Goal: Information Seeking & Learning: Learn about a topic

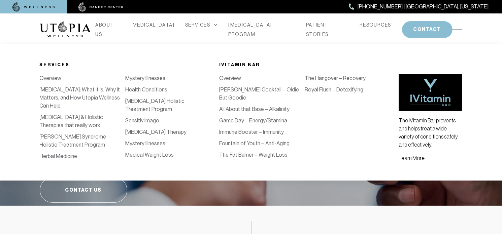
click at [231, 129] on link "Immune Booster – Immunity" at bounding box center [251, 132] width 65 height 6
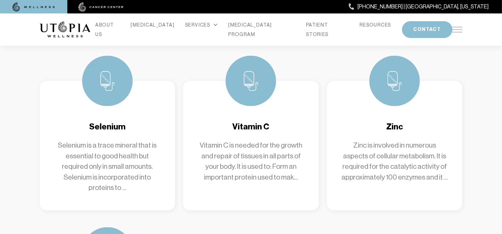
scroll to position [916, 0]
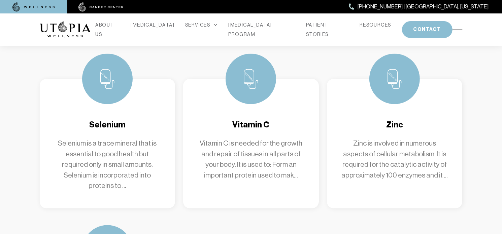
click at [267, 138] on p "Vitamin C is needed for the growth and repair of tissues in all parts of your b…" at bounding box center [251, 159] width 109 height 42
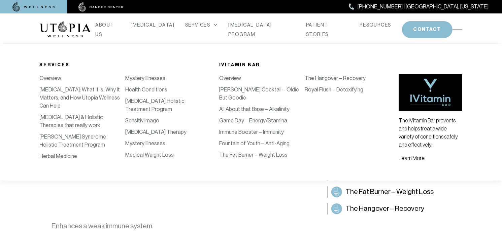
click at [241, 89] on link "[PERSON_NAME] Cocktail – Oldie But Goodie" at bounding box center [259, 94] width 80 height 14
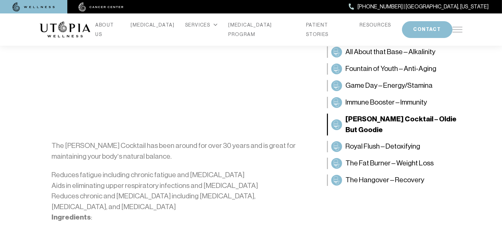
scroll to position [113, 0]
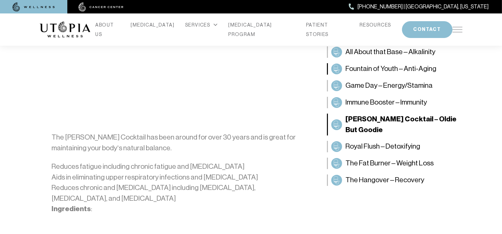
click at [404, 69] on span "Fountain of Youth – Anti-Aging" at bounding box center [391, 69] width 91 height 11
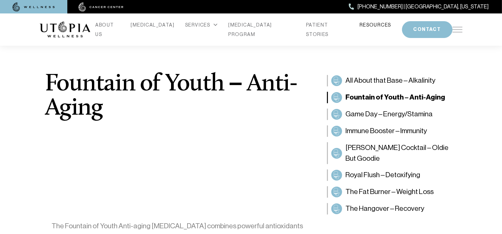
click at [365, 27] on link "RESOURCES" at bounding box center [376, 24] width 32 height 9
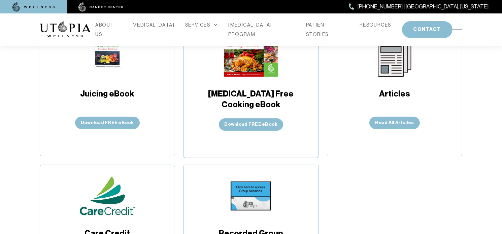
scroll to position [166, 0]
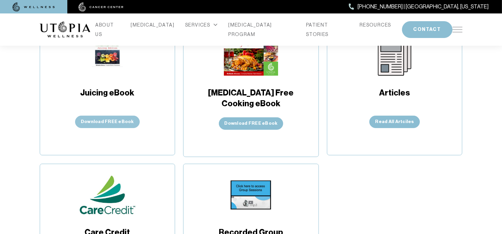
click at [108, 122] on button "Download FREE eBook" at bounding box center [107, 122] width 65 height 12
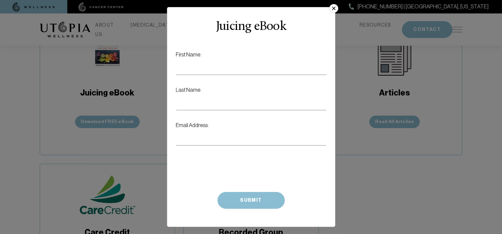
click at [334, 6] on button "×" at bounding box center [333, 8] width 9 height 9
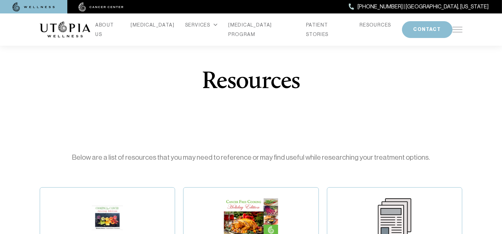
scroll to position [0, 0]
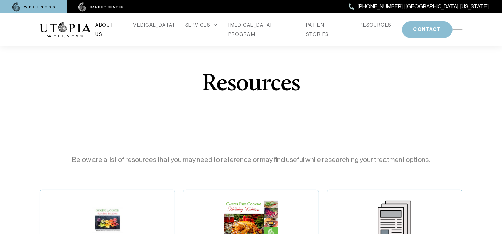
click at [120, 27] on link "ABOUT US" at bounding box center [108, 29] width 25 height 19
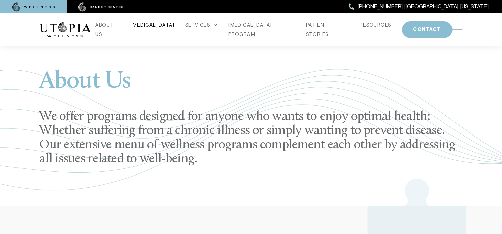
click at [162, 28] on link "[MEDICAL_DATA]" at bounding box center [153, 24] width 44 height 9
